Goal: Information Seeking & Learning: Learn about a topic

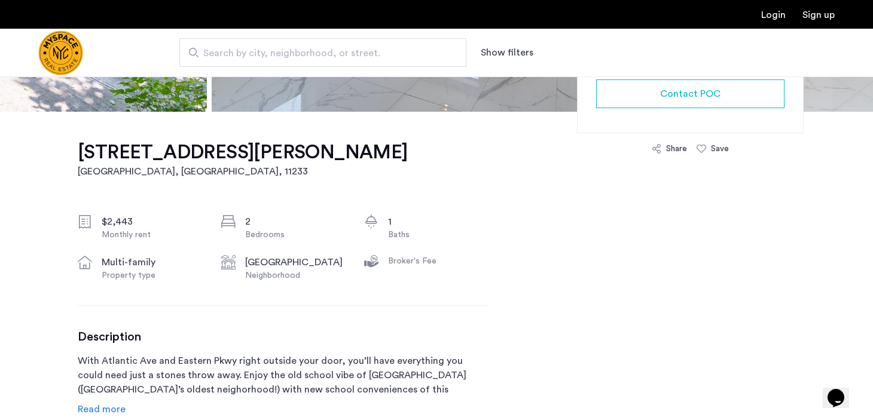
scroll to position [180, 0]
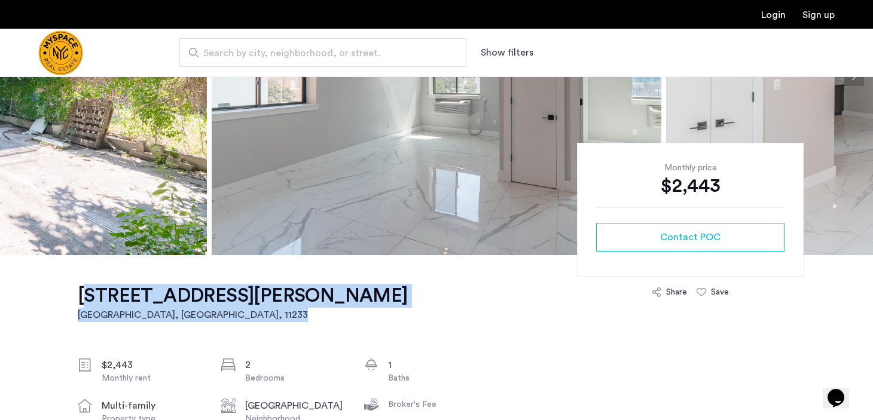
drag, startPoint x: 59, startPoint y: 291, endPoint x: 181, endPoint y: 310, distance: 124.1
copy link "[STREET_ADDRESS][PERSON_NAME]"
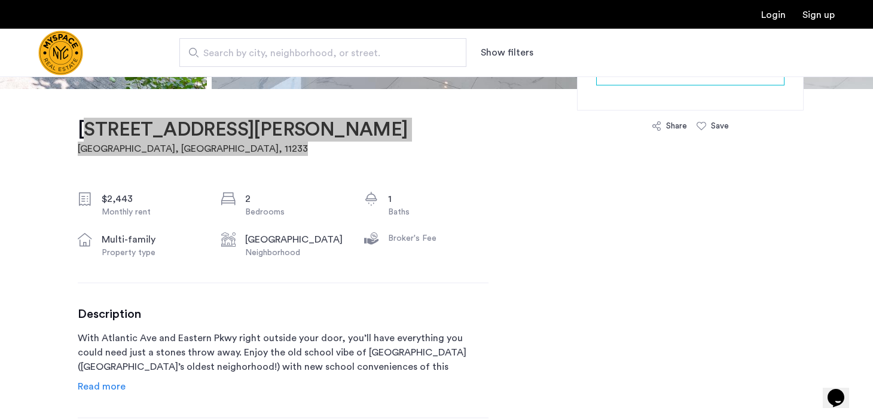
scroll to position [384, 0]
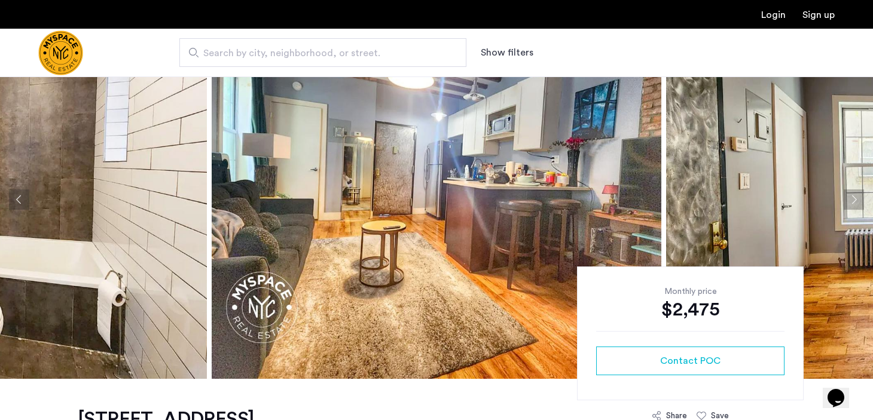
scroll to position [39, 0]
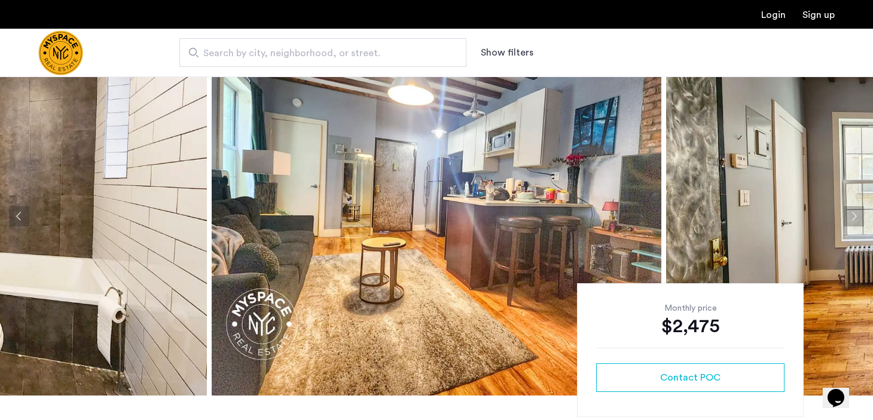
click at [422, 198] on img at bounding box center [437, 216] width 450 height 359
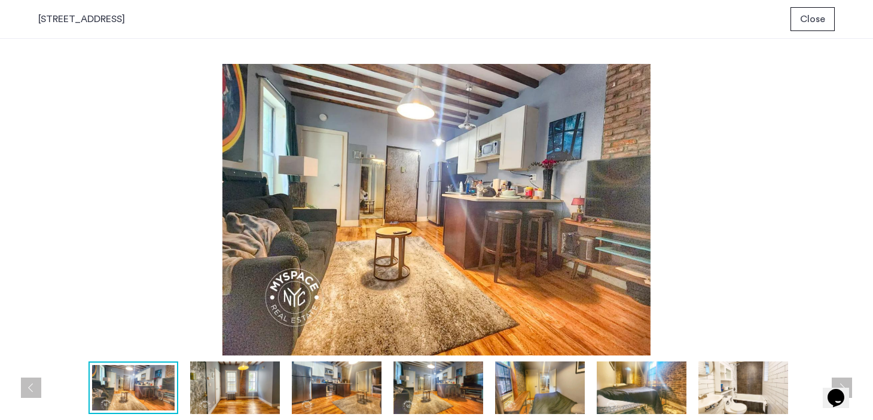
scroll to position [0, 0]
click at [830, 22] on button "Close" at bounding box center [812, 19] width 44 height 24
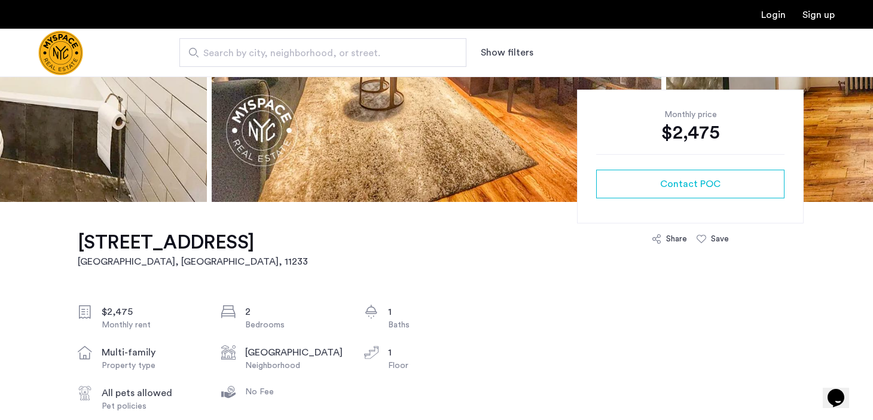
scroll to position [108, 0]
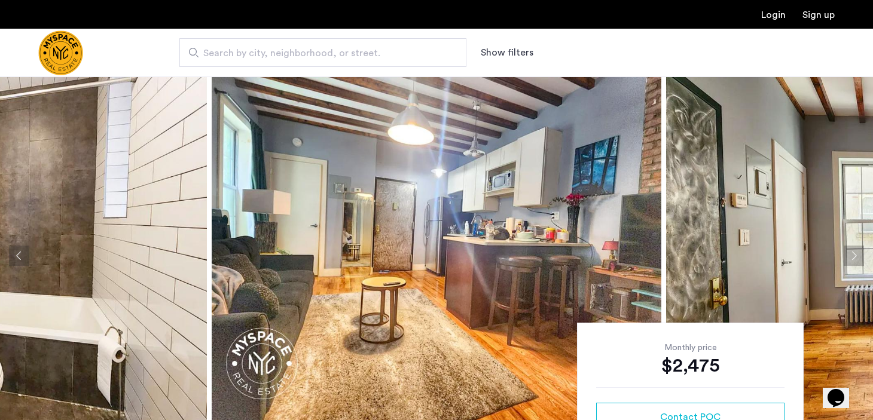
click at [384, 196] on img at bounding box center [437, 256] width 450 height 359
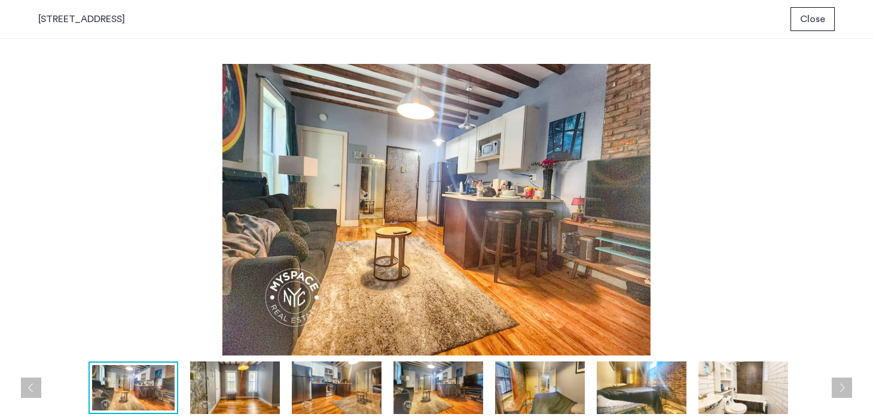
click at [238, 383] on img at bounding box center [235, 388] width 90 height 53
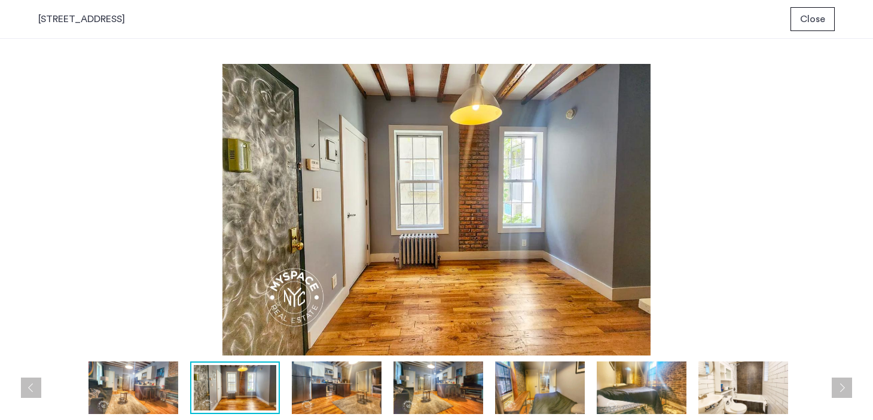
click at [341, 378] on img at bounding box center [337, 388] width 90 height 53
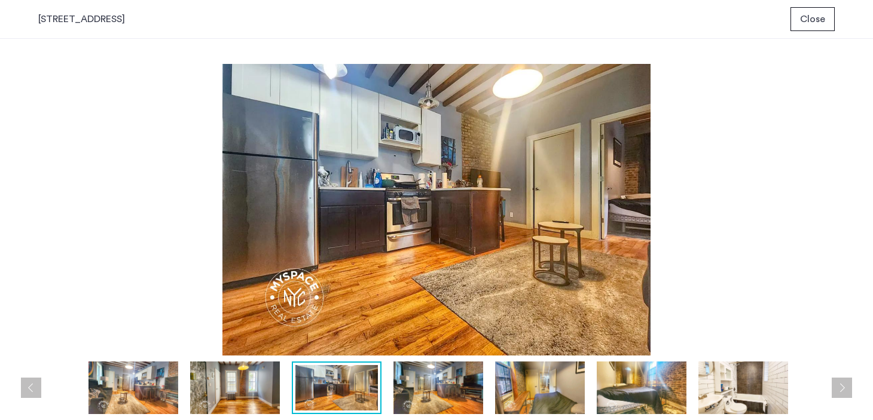
click at [411, 386] on img at bounding box center [438, 388] width 90 height 53
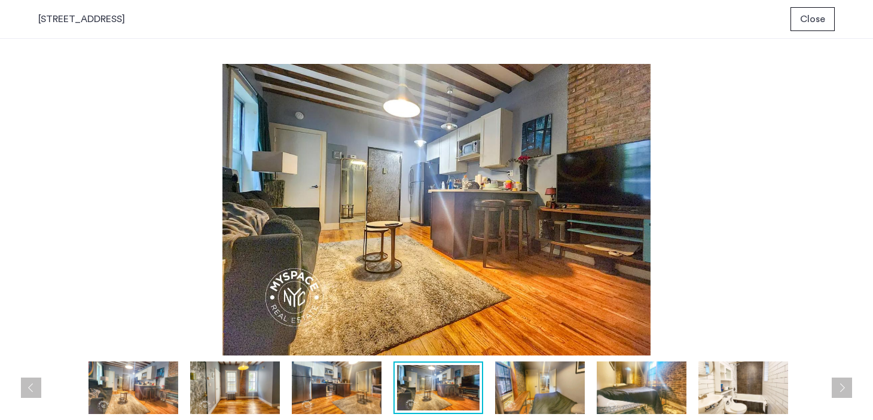
click at [511, 383] on img at bounding box center [540, 388] width 90 height 53
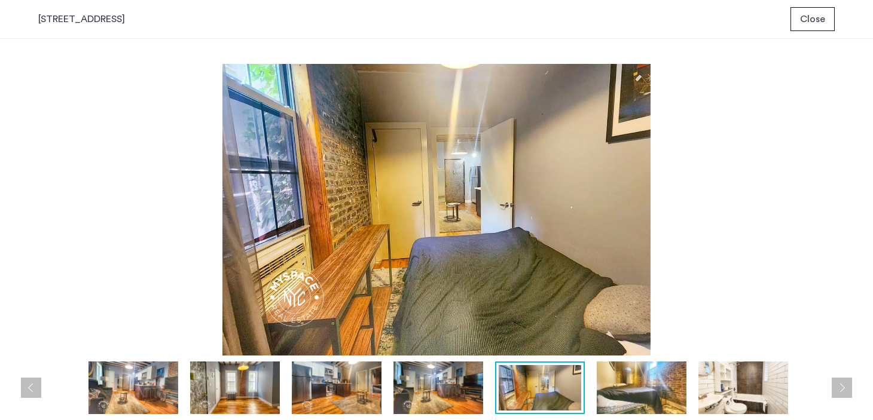
click at [650, 374] on img at bounding box center [642, 388] width 90 height 53
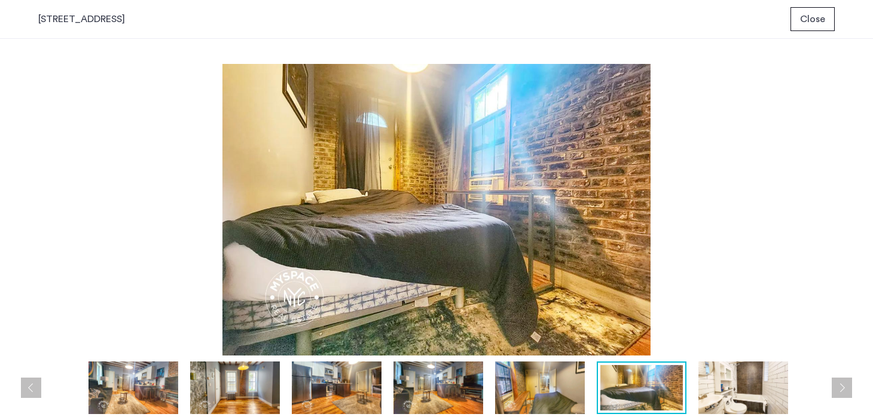
click at [724, 381] on img at bounding box center [743, 388] width 90 height 53
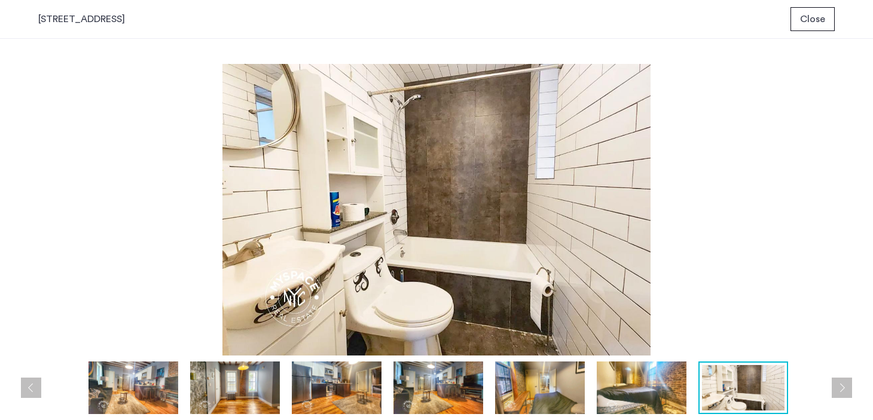
click at [843, 386] on button "Next apartment" at bounding box center [842, 388] width 20 height 20
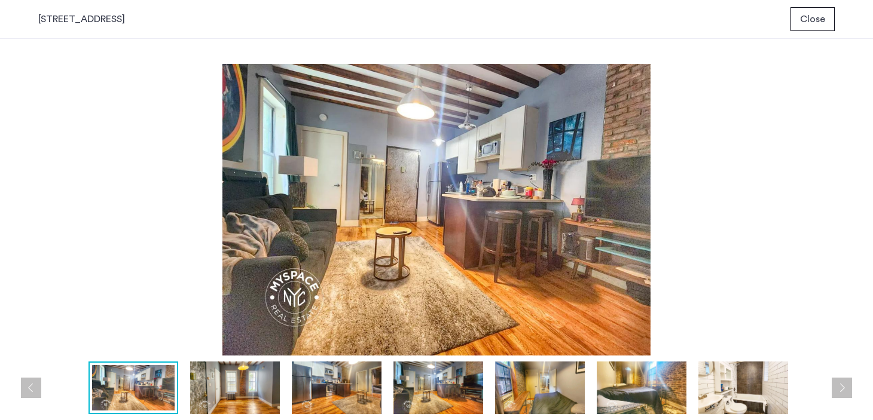
click at [844, 386] on button "Next apartment" at bounding box center [842, 388] width 20 height 20
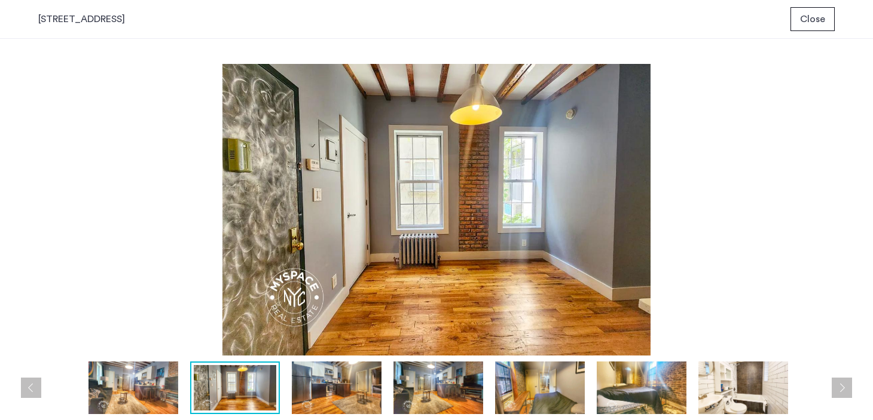
click at [844, 386] on button "Next apartment" at bounding box center [842, 388] width 20 height 20
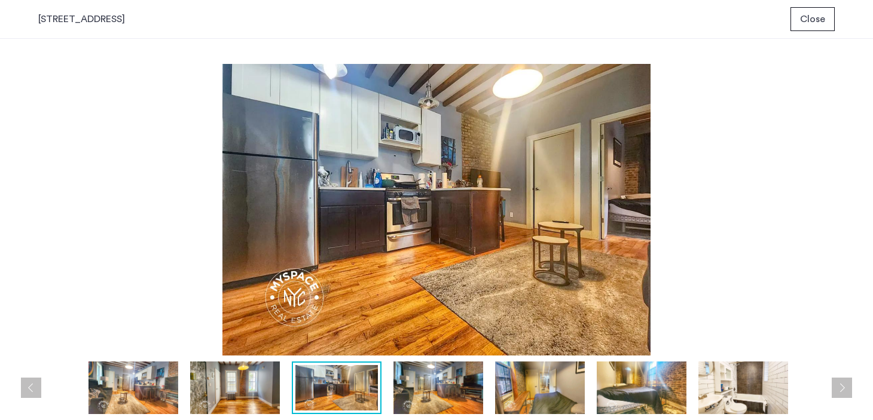
click at [844, 386] on button "Next apartment" at bounding box center [842, 388] width 20 height 20
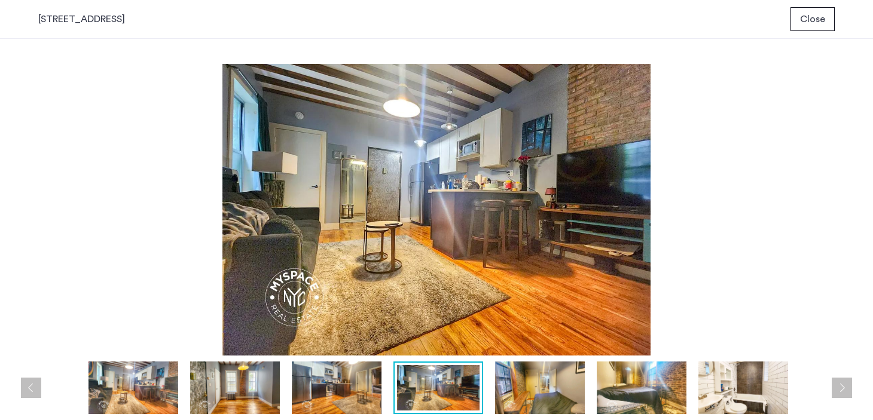
click at [844, 386] on button "Next apartment" at bounding box center [842, 388] width 20 height 20
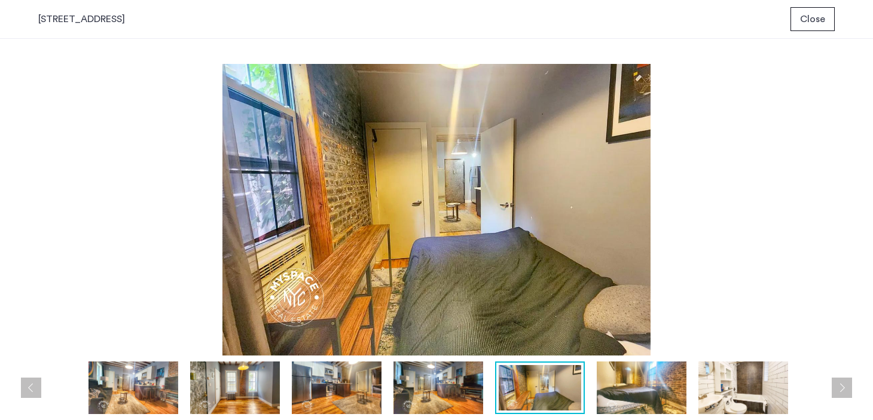
click at [798, 29] on button "Close" at bounding box center [812, 19] width 44 height 24
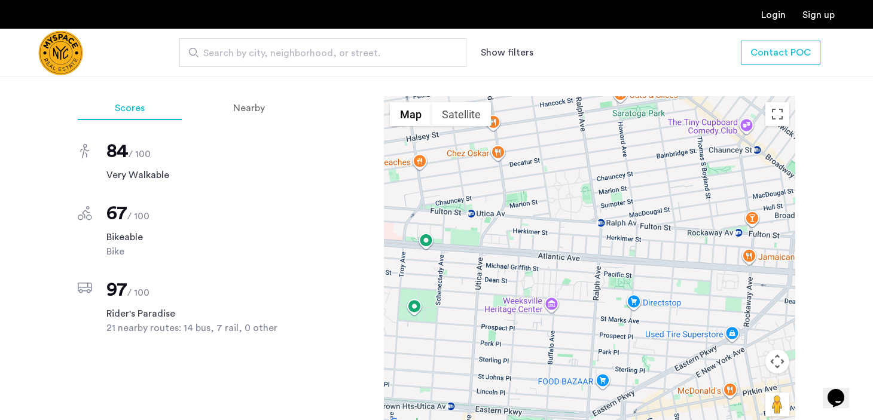
scroll to position [781, 0]
